Goal: Entertainment & Leisure: Consume media (video, audio)

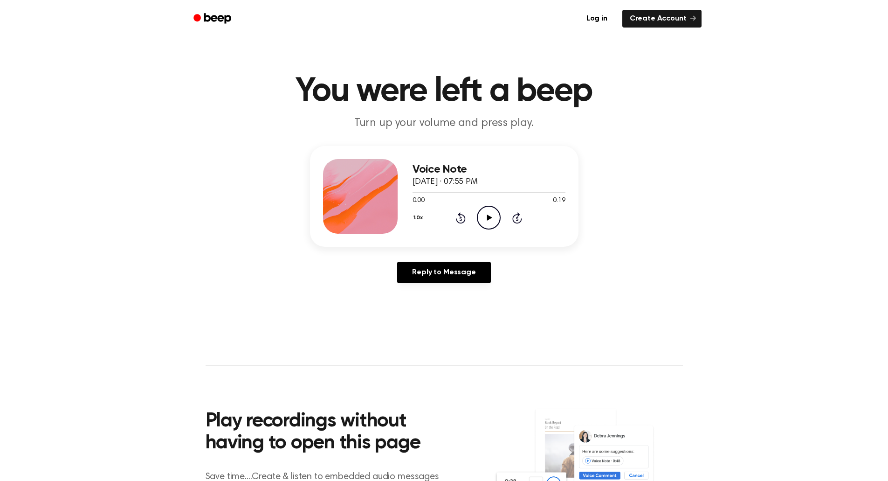
click at [481, 216] on icon "Play Audio" at bounding box center [489, 218] width 24 height 24
click at [490, 218] on icon at bounding box center [489, 217] width 5 height 6
click at [487, 214] on icon "Play Audio" at bounding box center [489, 218] width 24 height 24
click at [483, 218] on icon "Play Audio" at bounding box center [489, 218] width 24 height 24
